Goal: Task Accomplishment & Management: Manage account settings

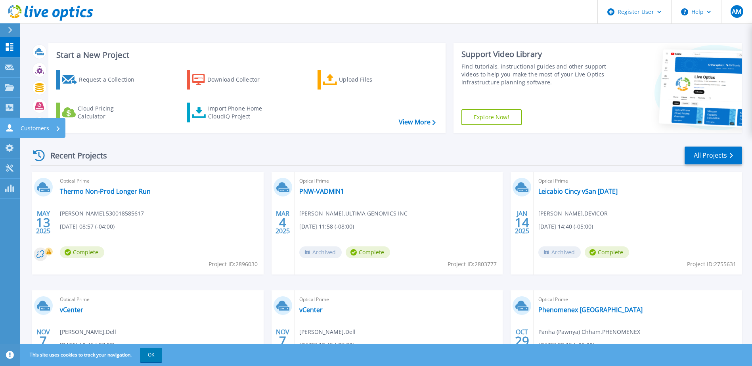
click at [24, 125] on p "Customers" at bounding box center [35, 128] width 29 height 21
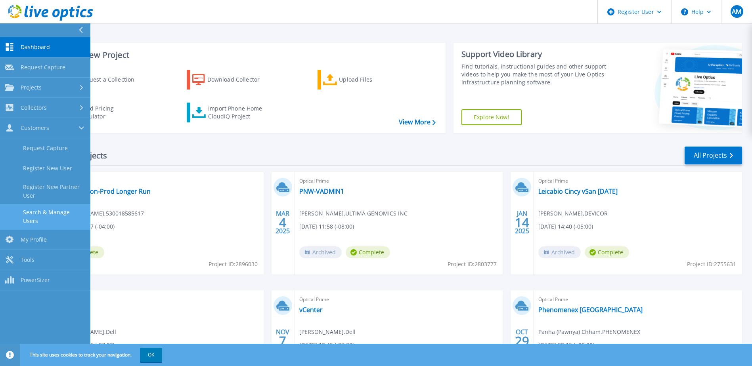
click at [37, 206] on link "Search & Manage Users" at bounding box center [45, 216] width 90 height 25
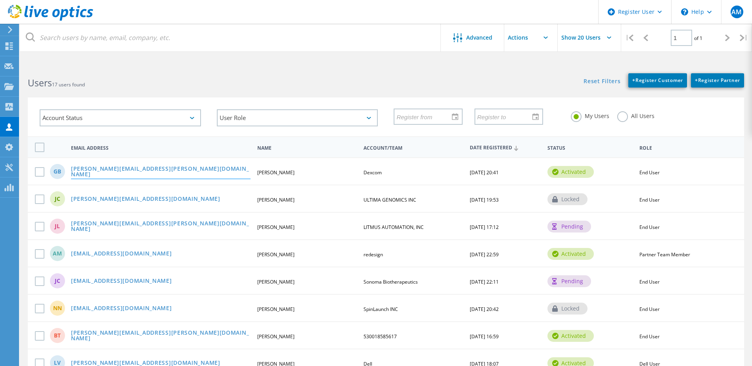
click at [81, 171] on link "greg.brown@dexcom.com" at bounding box center [161, 172] width 180 height 12
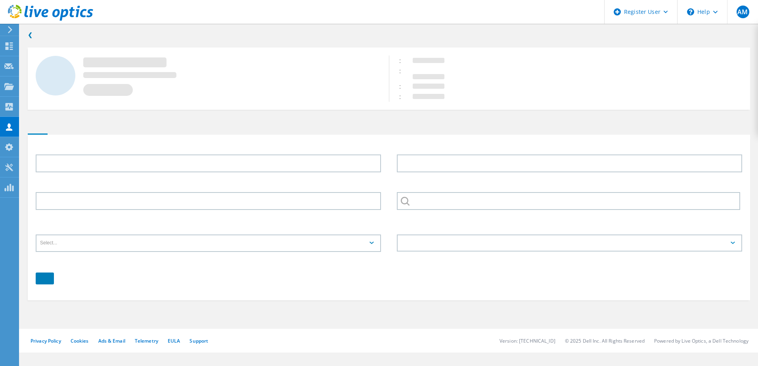
type input "Greg"
type input "Brown"
type input "Dexcom"
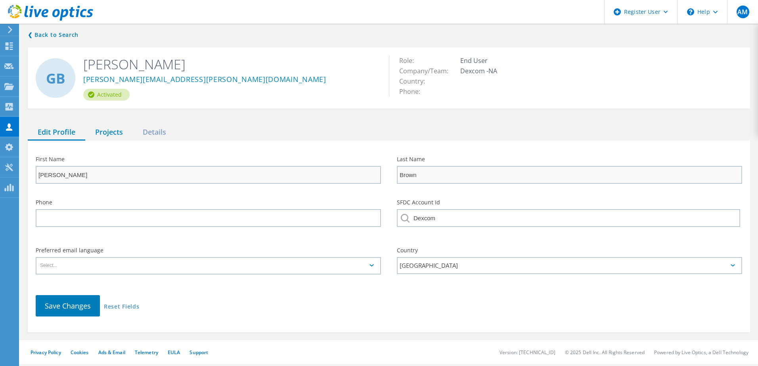
click at [98, 138] on div "Projects" at bounding box center [109, 132] width 48 height 16
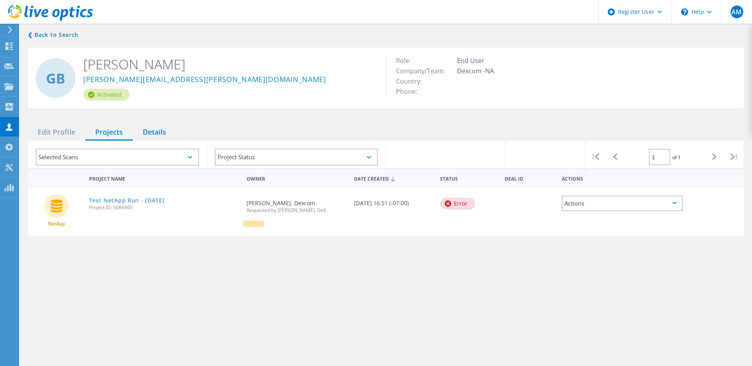
click at [144, 130] on div "Details" at bounding box center [154, 132] width 43 height 16
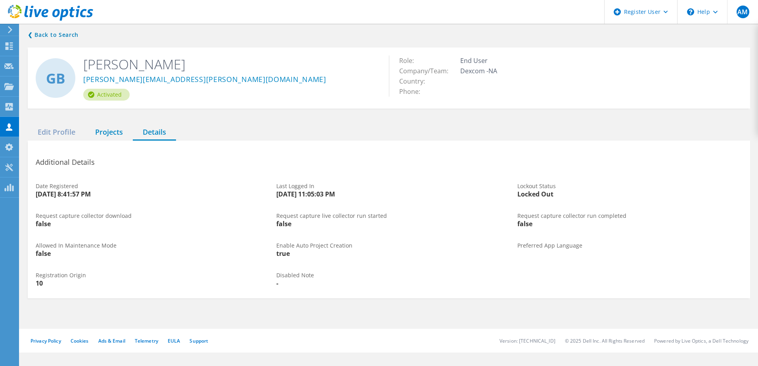
click at [114, 132] on div "Projects" at bounding box center [109, 132] width 48 height 16
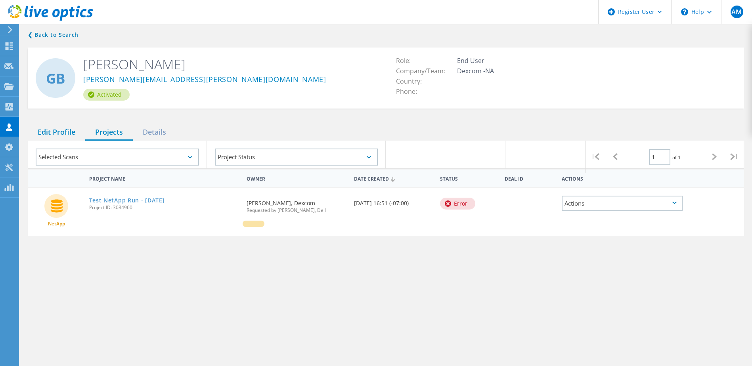
click at [73, 132] on div "Edit Profile" at bounding box center [56, 132] width 57 height 16
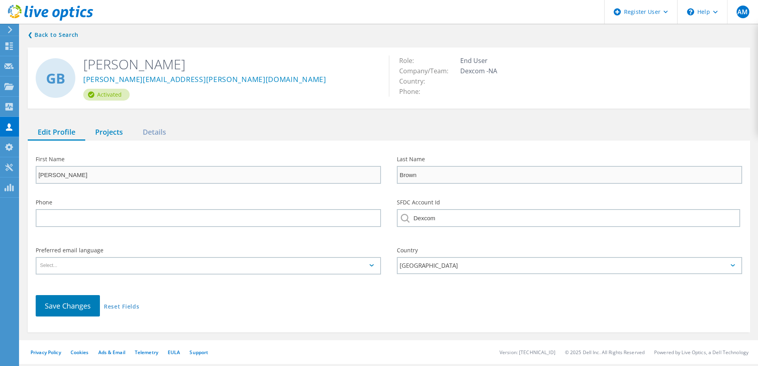
click at [112, 132] on div "Projects" at bounding box center [109, 132] width 48 height 16
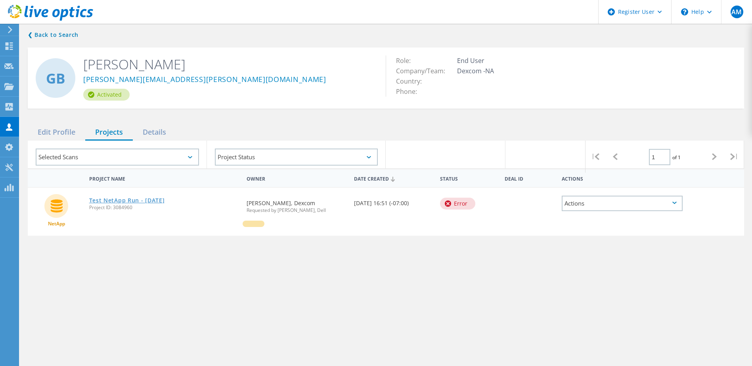
click at [136, 199] on link "Test NetApp Run - Oct 10 2025" at bounding box center [127, 201] width 76 height 6
